Goal: Information Seeking & Learning: Find specific fact

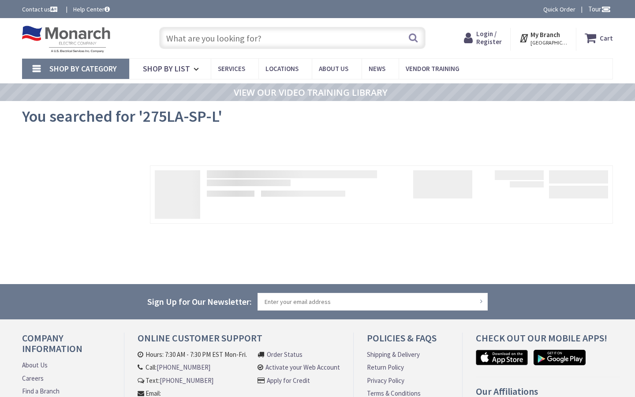
type input "[PERSON_NAME][STREET_ADDRESS]"
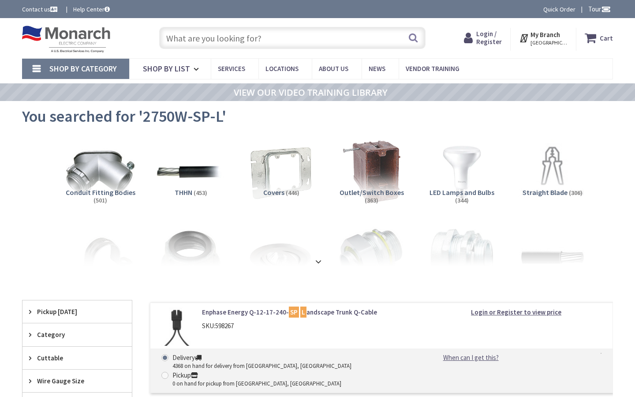
type input "[PERSON_NAME][STREET_ADDRESS]"
